Goal: Task Accomplishment & Management: Use online tool/utility

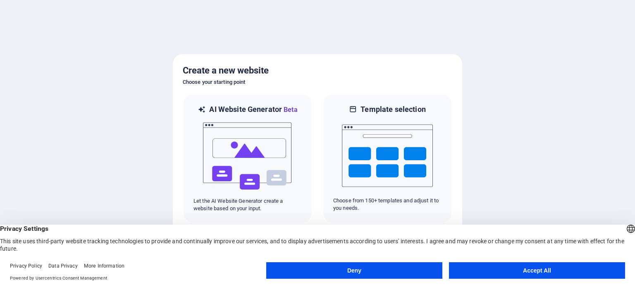
click at [487, 277] on button "Accept All" at bounding box center [537, 270] width 176 height 17
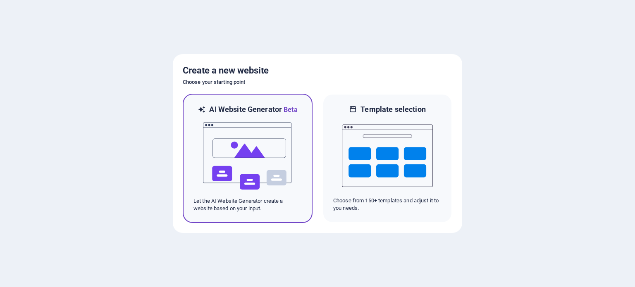
click at [267, 214] on div "AI Website Generator Beta Let the AI Website Generator create a website based o…" at bounding box center [248, 158] width 130 height 129
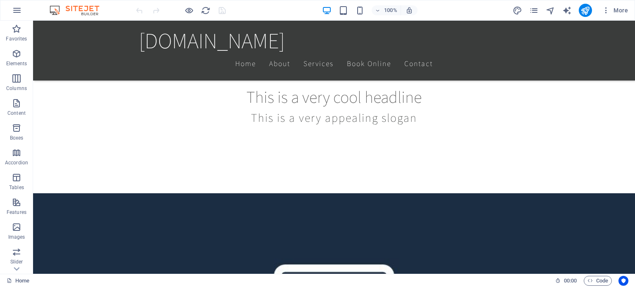
scroll to position [208, 0]
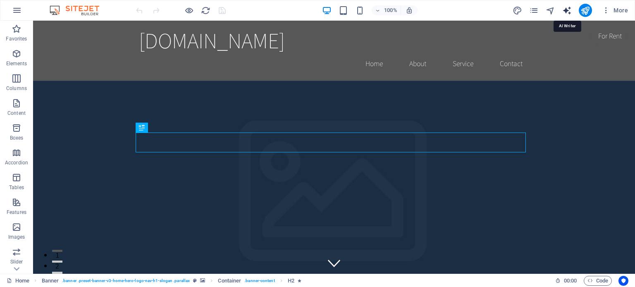
click at [568, 12] on icon "text_generator" at bounding box center [567, 11] width 10 height 10
select select "English"
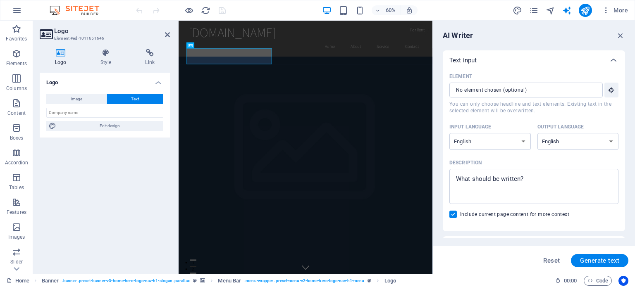
click at [60, 51] on icon at bounding box center [61, 53] width 42 height 8
click at [81, 98] on span "Image" at bounding box center [77, 99] width 12 height 10
select select "DISABLED_OPTION_VALUE"
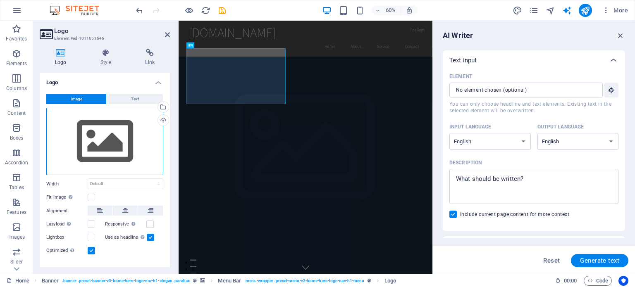
click at [107, 138] on div "Drag files here, click to choose files or select files from Files or our free s…" at bounding box center [104, 142] width 117 height 68
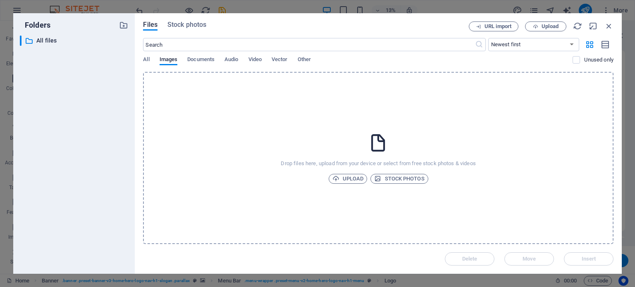
click at [354, 172] on div "Drop files here, upload from your device or select from free stock photos & vid…" at bounding box center [378, 158] width 470 height 172
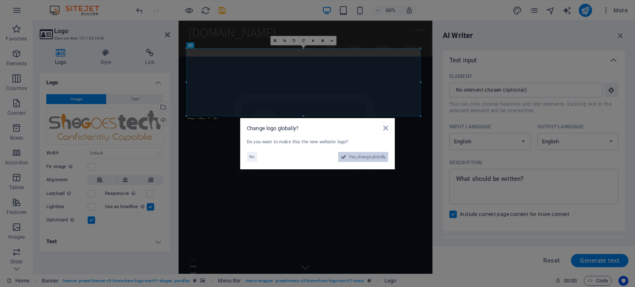
click at [365, 158] on span "Yes, change globally" at bounding box center [367, 157] width 37 height 10
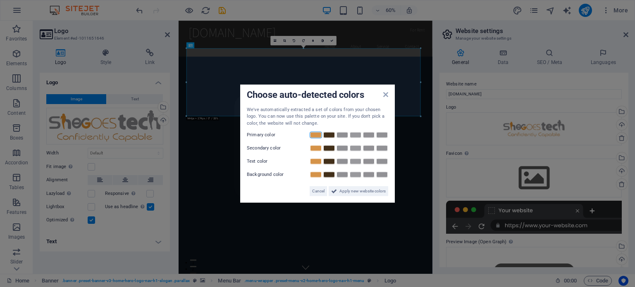
click at [317, 135] on link at bounding box center [316, 135] width 12 height 7
click at [342, 148] on link at bounding box center [342, 148] width 12 height 7
click at [330, 161] on link at bounding box center [329, 161] width 12 height 7
click at [379, 178] on div at bounding box center [348, 175] width 79 height 8
click at [385, 172] on link at bounding box center [382, 175] width 12 height 7
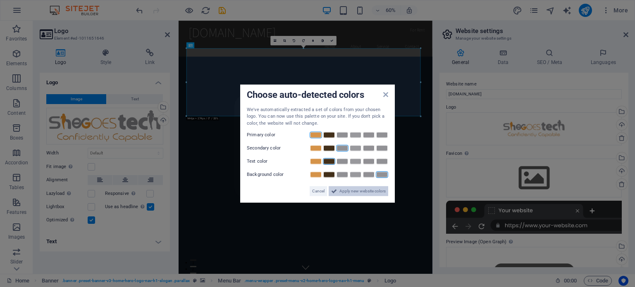
click at [360, 195] on span "Apply new website colors" at bounding box center [362, 191] width 46 height 10
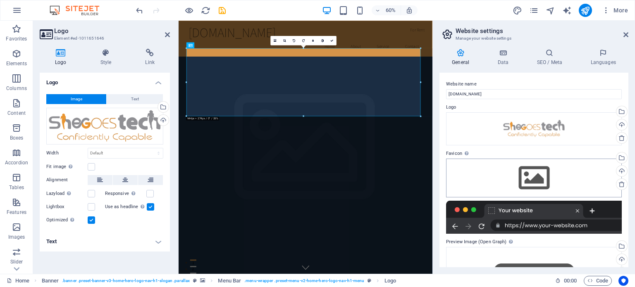
scroll to position [81, 0]
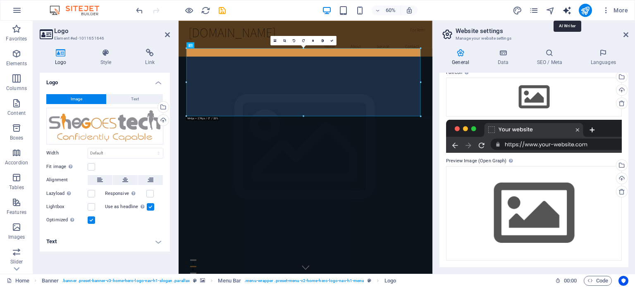
click at [567, 13] on icon "text_generator" at bounding box center [567, 11] width 10 height 10
select select "English"
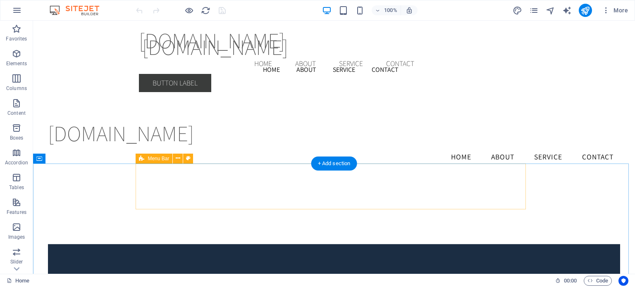
scroll to position [1356, 0]
